Goal: Task Accomplishment & Management: Use online tool/utility

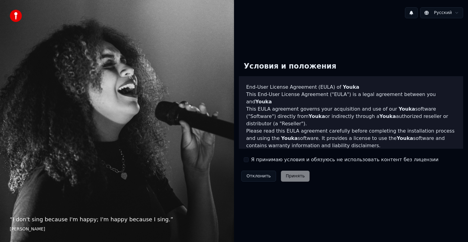
click at [247, 161] on button "Я принимаю условия и обязуюсь не использовать контент без лицензии" at bounding box center [246, 159] width 5 height 5
click at [293, 177] on button "Принять" at bounding box center [295, 175] width 29 height 11
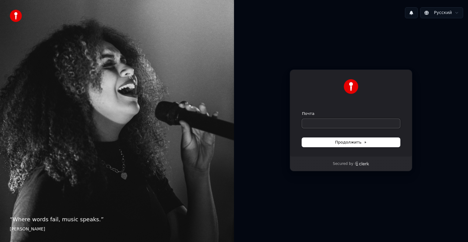
click at [319, 122] on input "Почта" at bounding box center [351, 123] width 98 height 9
type input "*"
click at [337, 142] on span "Продолжить" at bounding box center [351, 141] width 32 height 5
type input "**********"
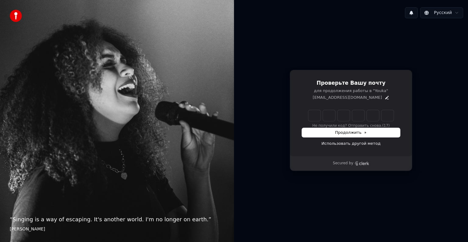
click at [317, 117] on input "Enter verification code" at bounding box center [350, 115] width 85 height 11
type input "******"
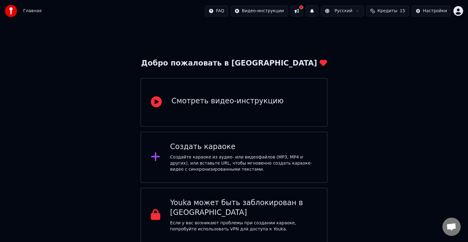
click at [154, 160] on icon at bounding box center [156, 156] width 10 height 11
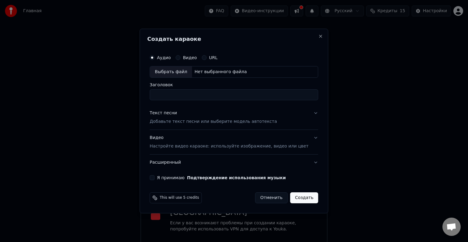
click at [184, 72] on div "Выбрать файл" at bounding box center [171, 71] width 42 height 11
click at [223, 72] on div "Нет выбранного файла" at bounding box center [220, 72] width 57 height 6
type input "**********"
click at [191, 121] on p "Добавьте текст песни или выберите модель автотекста" at bounding box center [212, 121] width 127 height 6
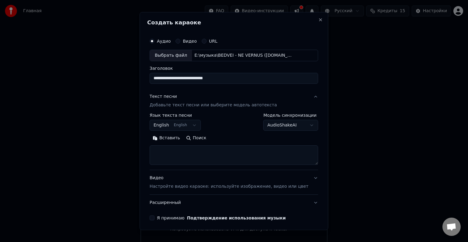
click at [197, 125] on button "English English" at bounding box center [174, 125] width 51 height 11
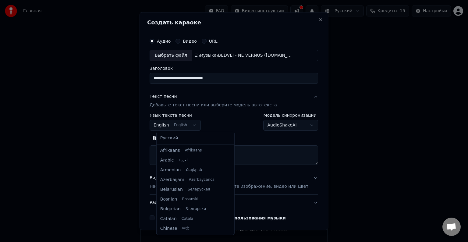
scroll to position [49, 0]
select select "**"
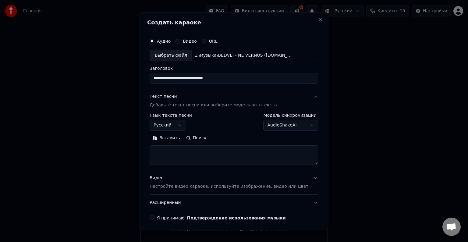
click at [179, 155] on textarea at bounding box center [233, 154] width 168 height 19
paste textarea "**********"
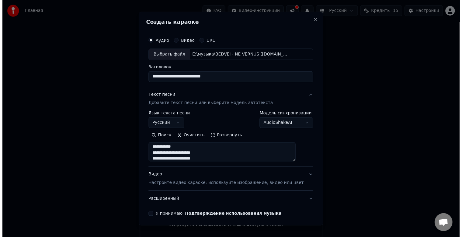
scroll to position [0, 0]
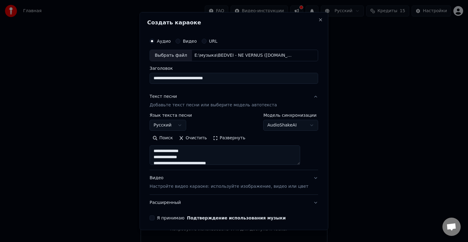
type textarea "**********"
click at [300, 124] on button "AudioShakeAI" at bounding box center [290, 125] width 55 height 11
click at [154, 216] on button "Я принимаю Подтверждение использования музыки" at bounding box center [151, 217] width 5 height 5
click at [177, 185] on p "Настройте видео караоке: используйте изображение, видео или цвет" at bounding box center [228, 186] width 159 height 6
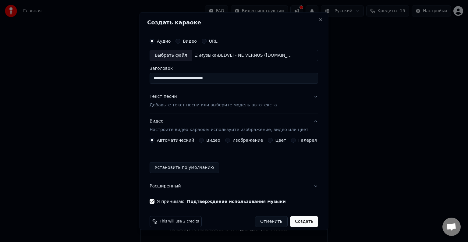
click at [294, 222] on button "Создать" at bounding box center [304, 221] width 28 height 11
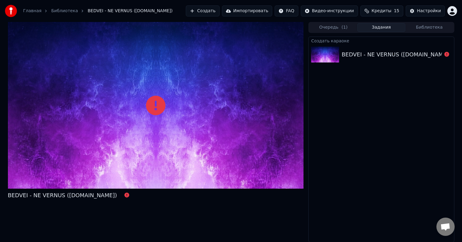
click at [371, 54] on div "BEDVEI - NE VERNUS ([DOMAIN_NAME])" at bounding box center [396, 54] width 109 height 9
click at [373, 54] on div "BEDVEI - NE VERNUS ([DOMAIN_NAME])" at bounding box center [396, 54] width 109 height 9
click at [326, 29] on button "Очередь ( 1 )" at bounding box center [334, 27] width 48 height 9
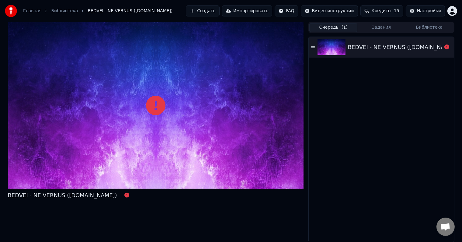
click at [319, 47] on img at bounding box center [332, 47] width 28 height 16
click at [386, 27] on button "Задания" at bounding box center [382, 27] width 48 height 9
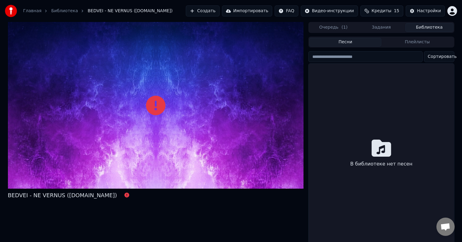
click at [425, 26] on button "Библиотека" at bounding box center [430, 27] width 48 height 9
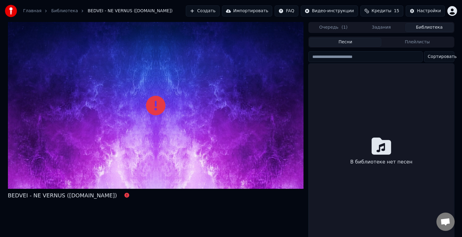
click at [385, 152] on icon at bounding box center [381, 145] width 19 height 17
